Goal: Task Accomplishment & Management: Use online tool/utility

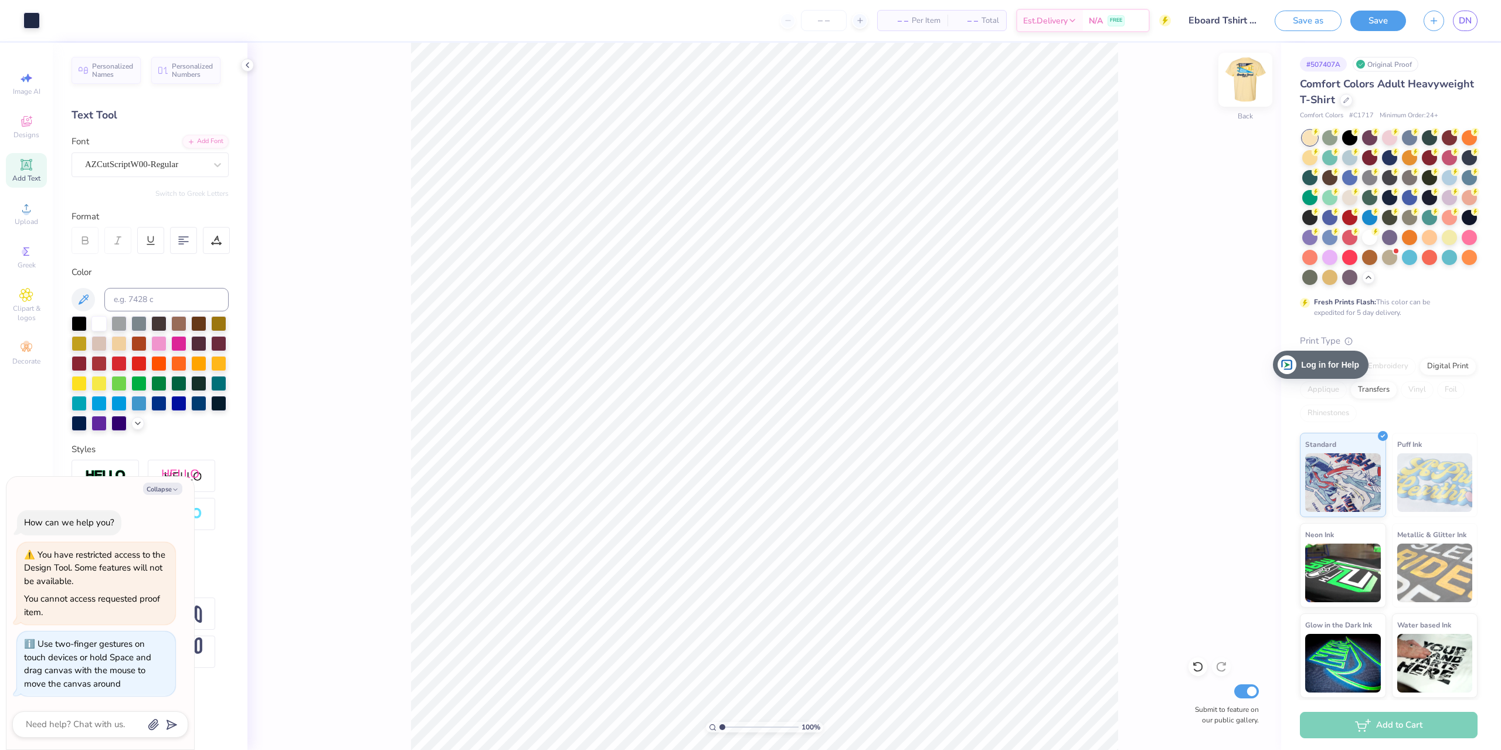
click at [1243, 79] on img at bounding box center [1245, 79] width 47 height 47
click at [1239, 79] on img at bounding box center [1245, 79] width 47 height 47
click at [1253, 80] on img at bounding box center [1245, 79] width 47 height 47
click at [35, 21] on div at bounding box center [31, 19] width 16 height 16
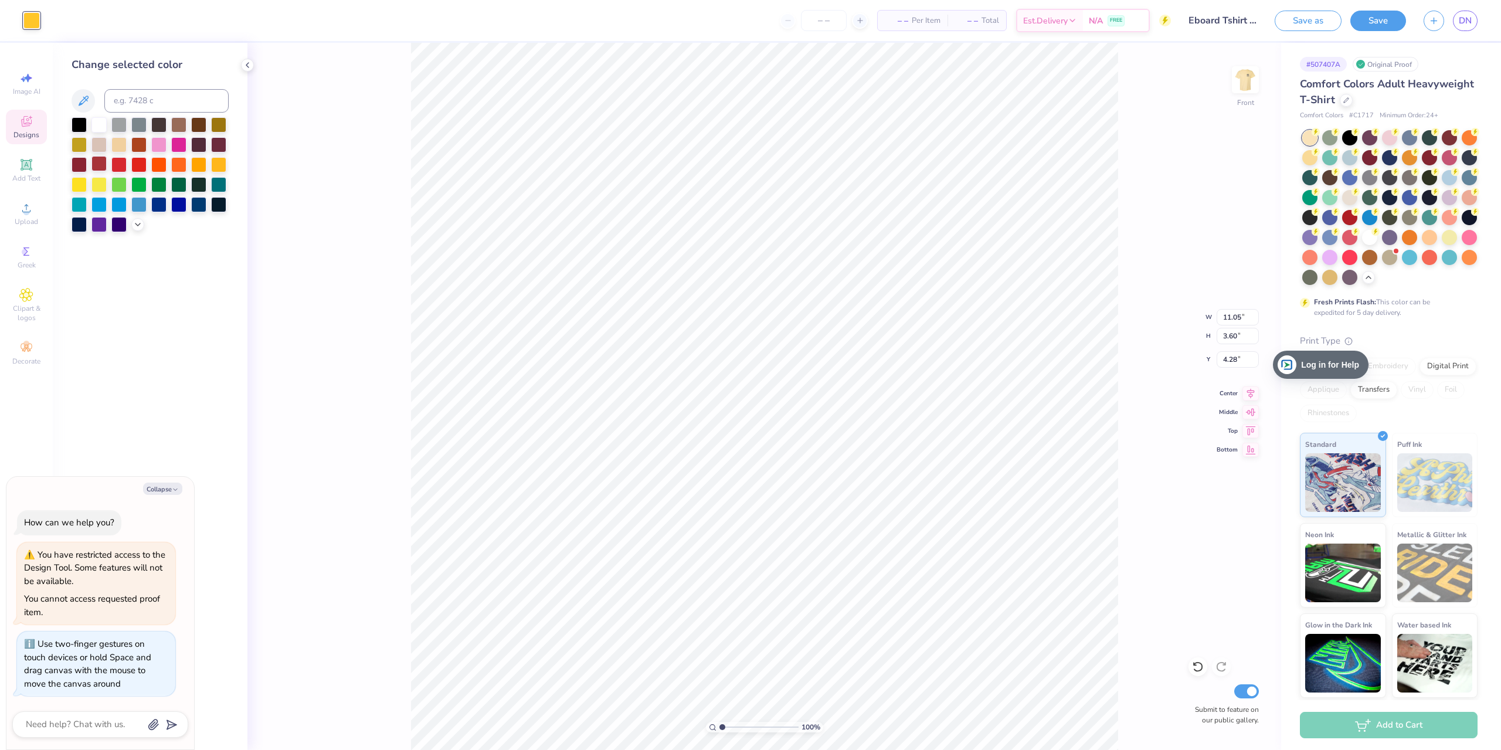
click at [97, 167] on div at bounding box center [98, 163] width 15 height 15
click at [99, 229] on div at bounding box center [98, 223] width 15 height 15
click at [83, 104] on icon at bounding box center [83, 101] width 14 height 14
click at [119, 186] on div at bounding box center [118, 183] width 15 height 15
click at [87, 101] on icon at bounding box center [84, 101] width 10 height 10
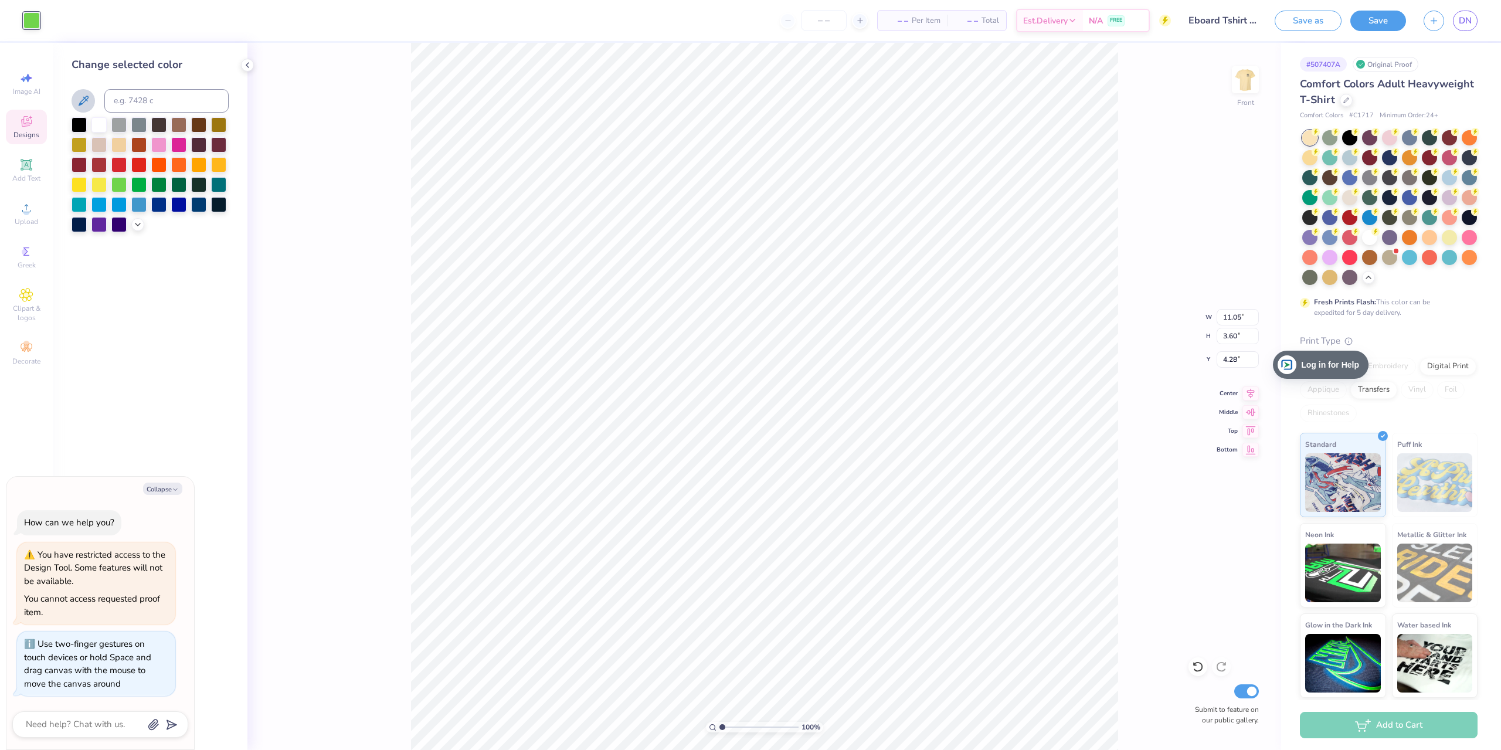
click at [79, 94] on icon at bounding box center [83, 101] width 14 height 14
click at [315, 115] on div "100 % Front W 11.05 11.05 " H 3.60 3.60 " Y 4.28 4.28 " Center Middle Top Botto…" at bounding box center [765, 396] width 1034 height 707
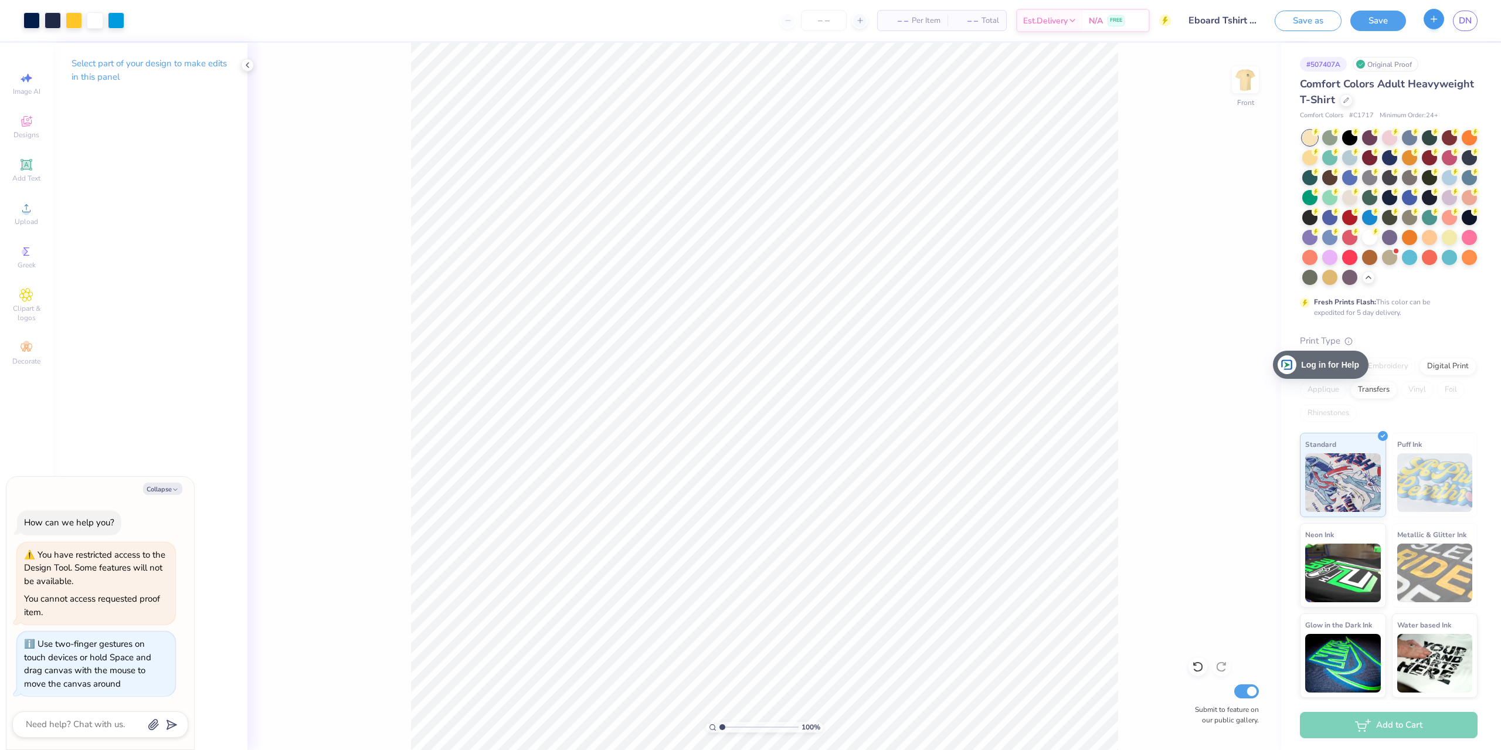
type textarea "x"
